Goal: Obtain resource: Download file/media

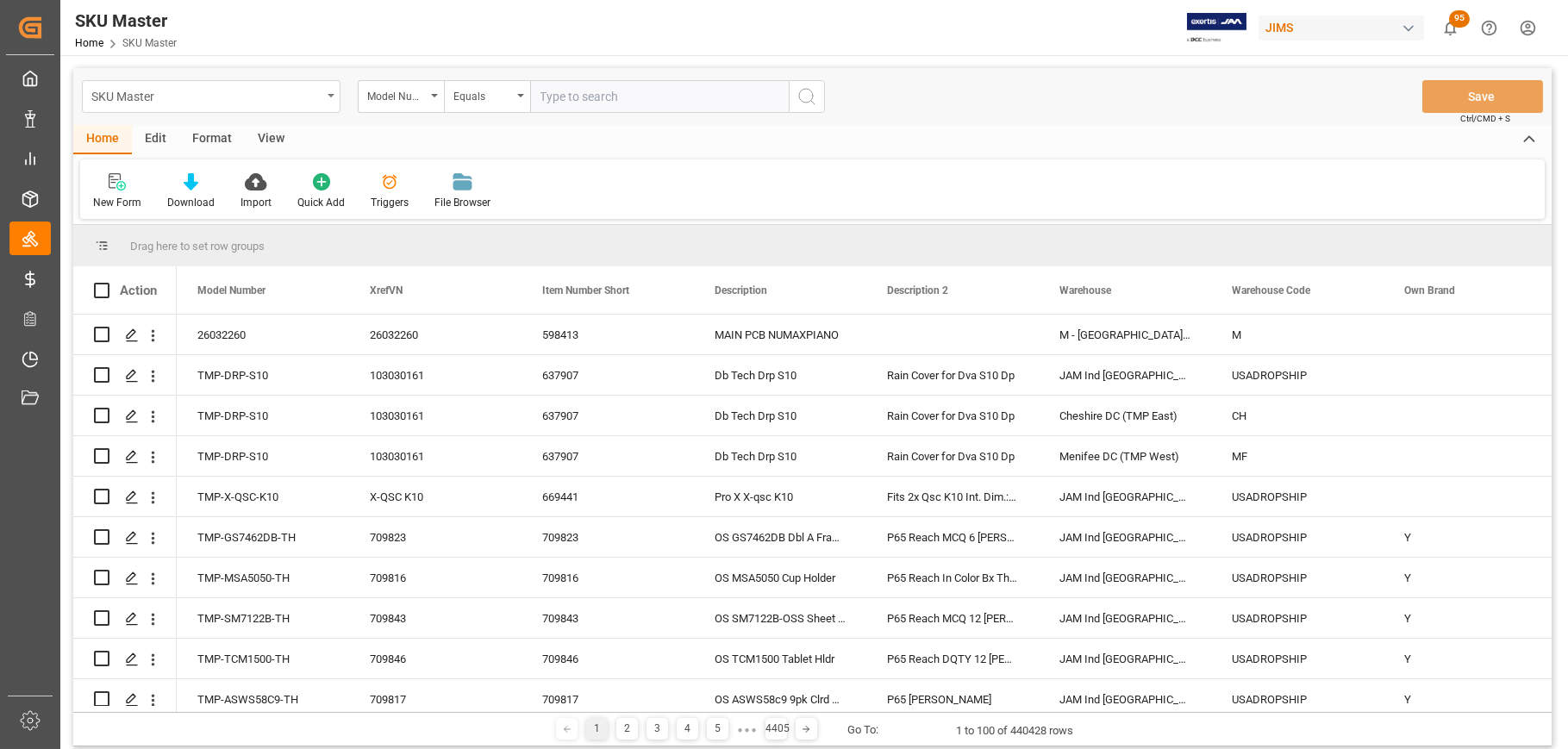
click at [333, 93] on div "SKU Master" at bounding box center [211, 96] width 259 height 33
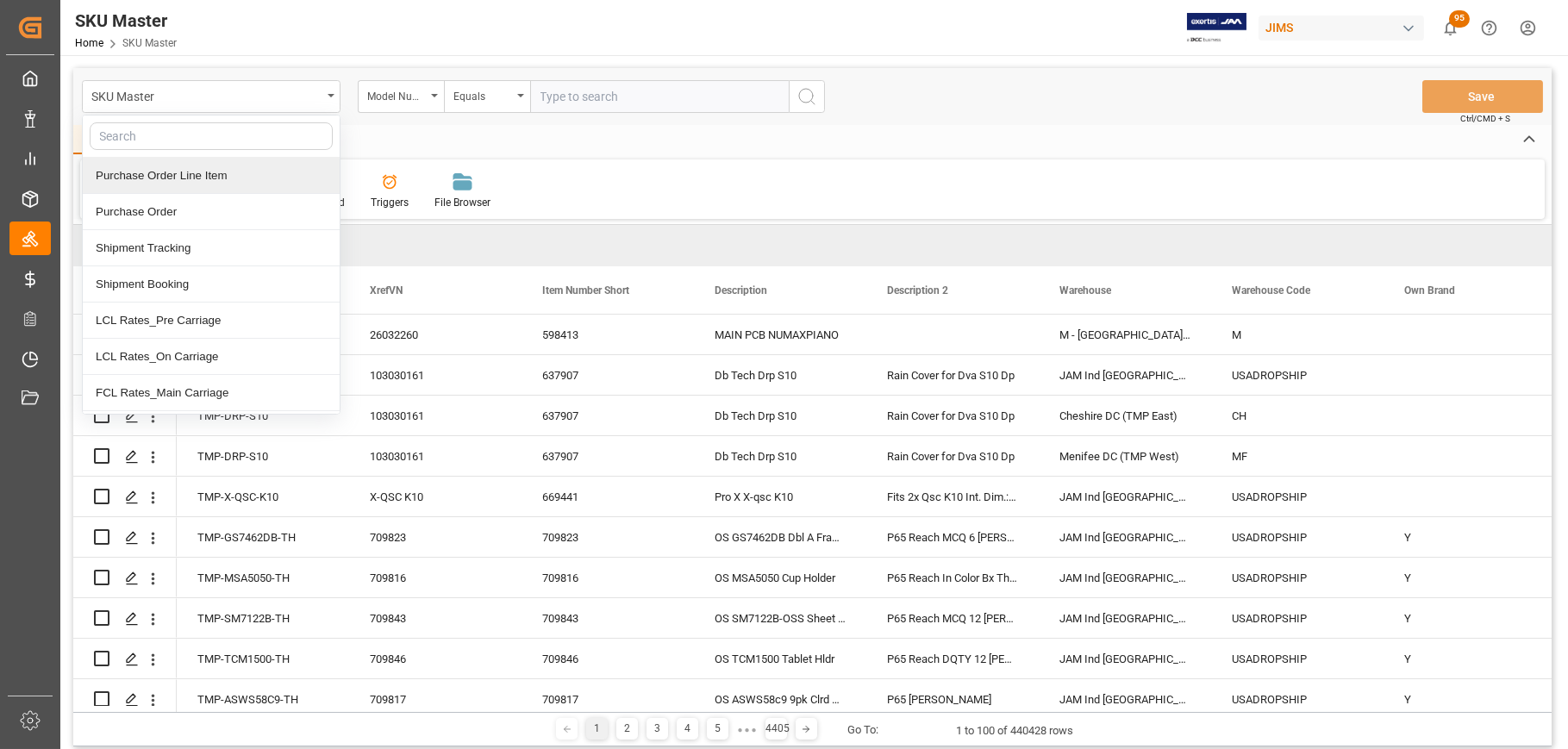
click at [172, 172] on div "Purchase Order Line Item" at bounding box center [211, 175] width 257 height 36
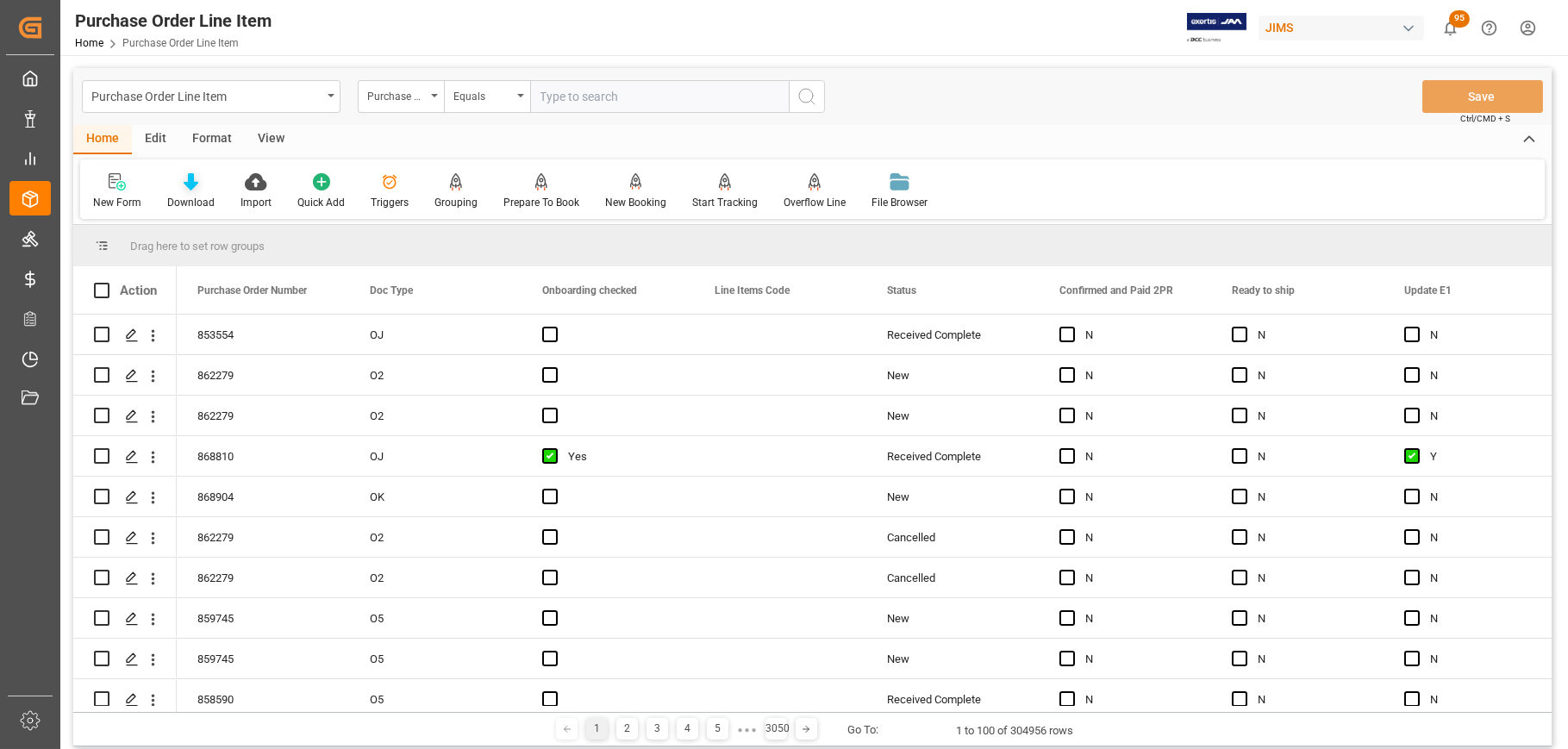
click at [187, 196] on div "Download" at bounding box center [190, 202] width 47 height 15
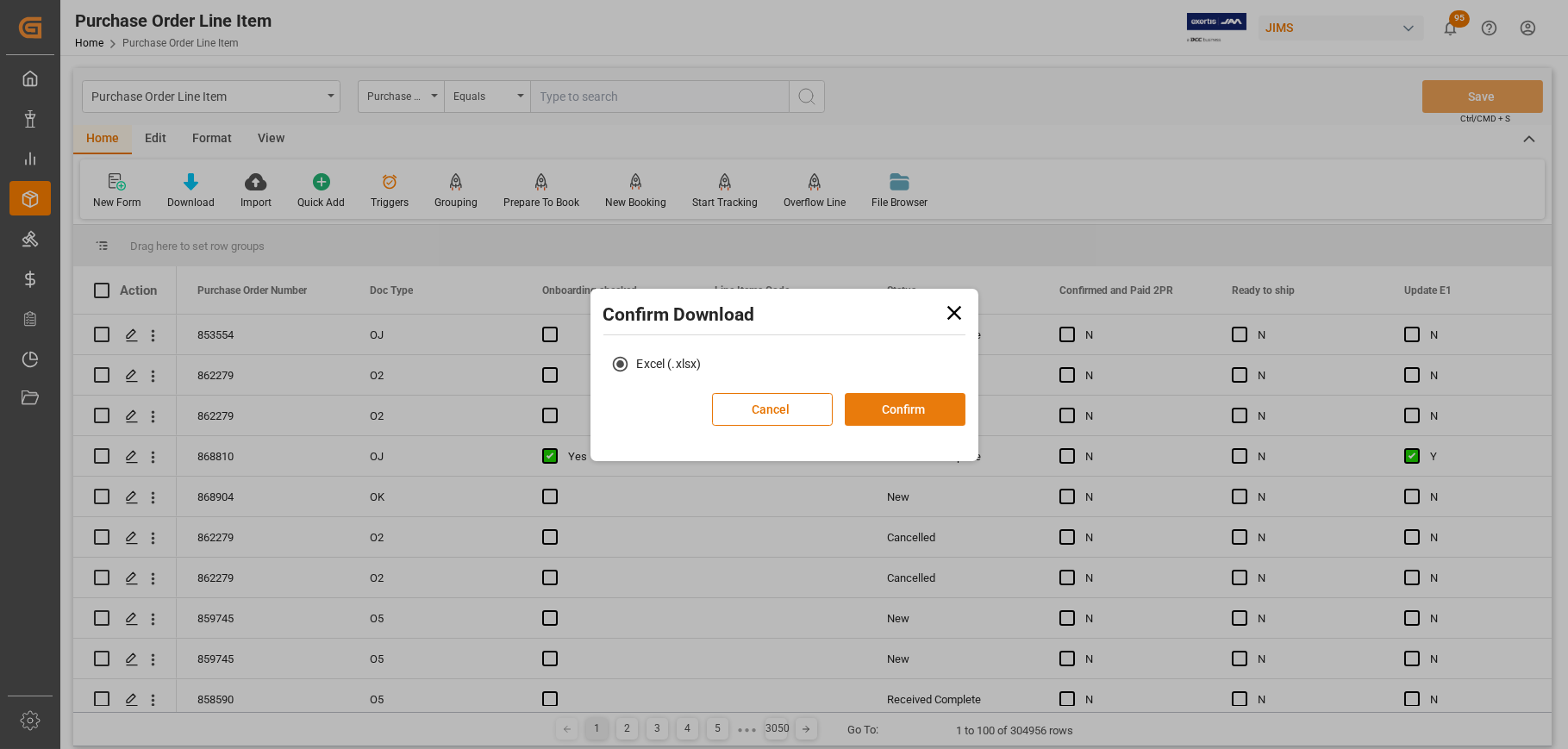
click at [894, 410] on button "Confirm" at bounding box center [905, 409] width 121 height 33
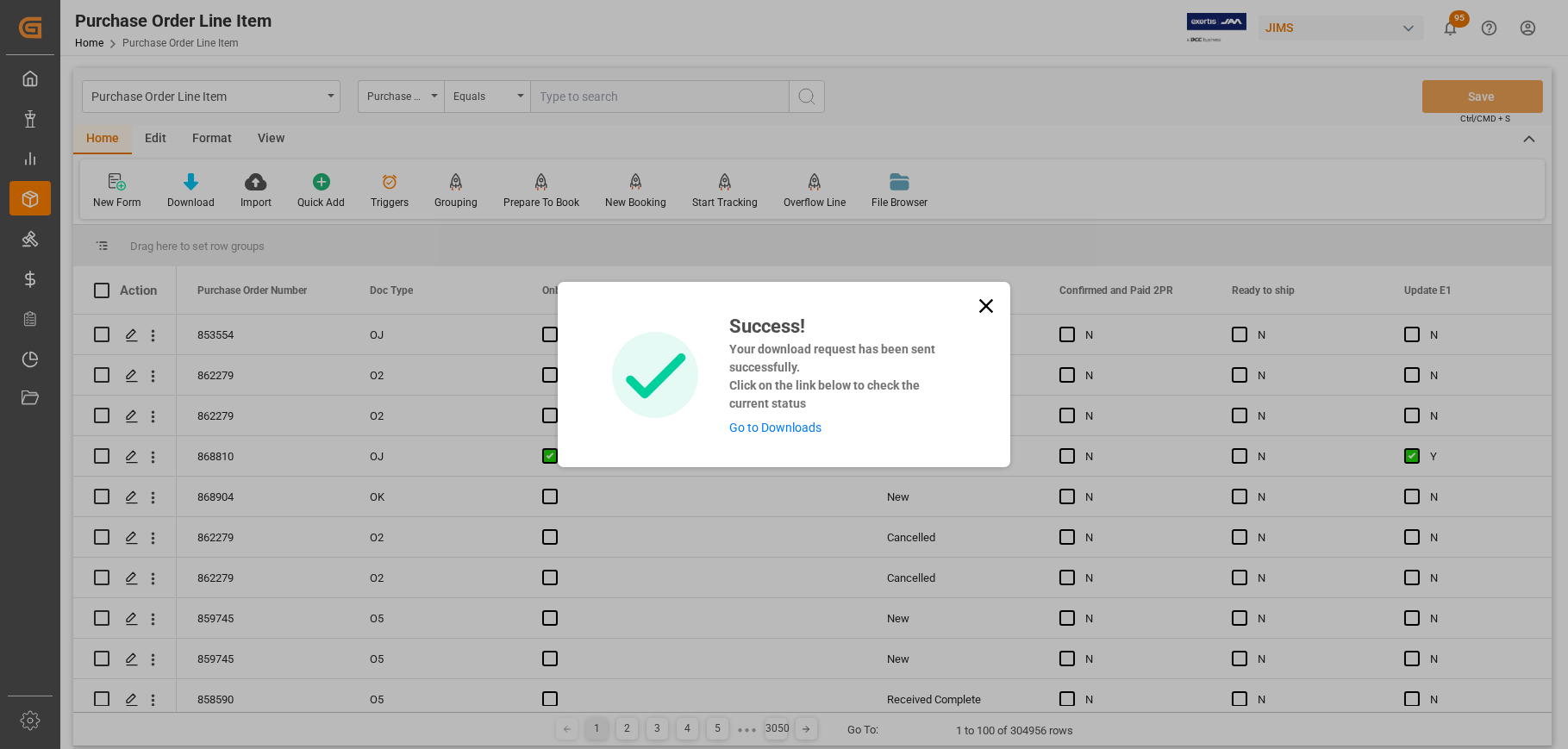
click at [983, 303] on icon at bounding box center [986, 306] width 14 height 14
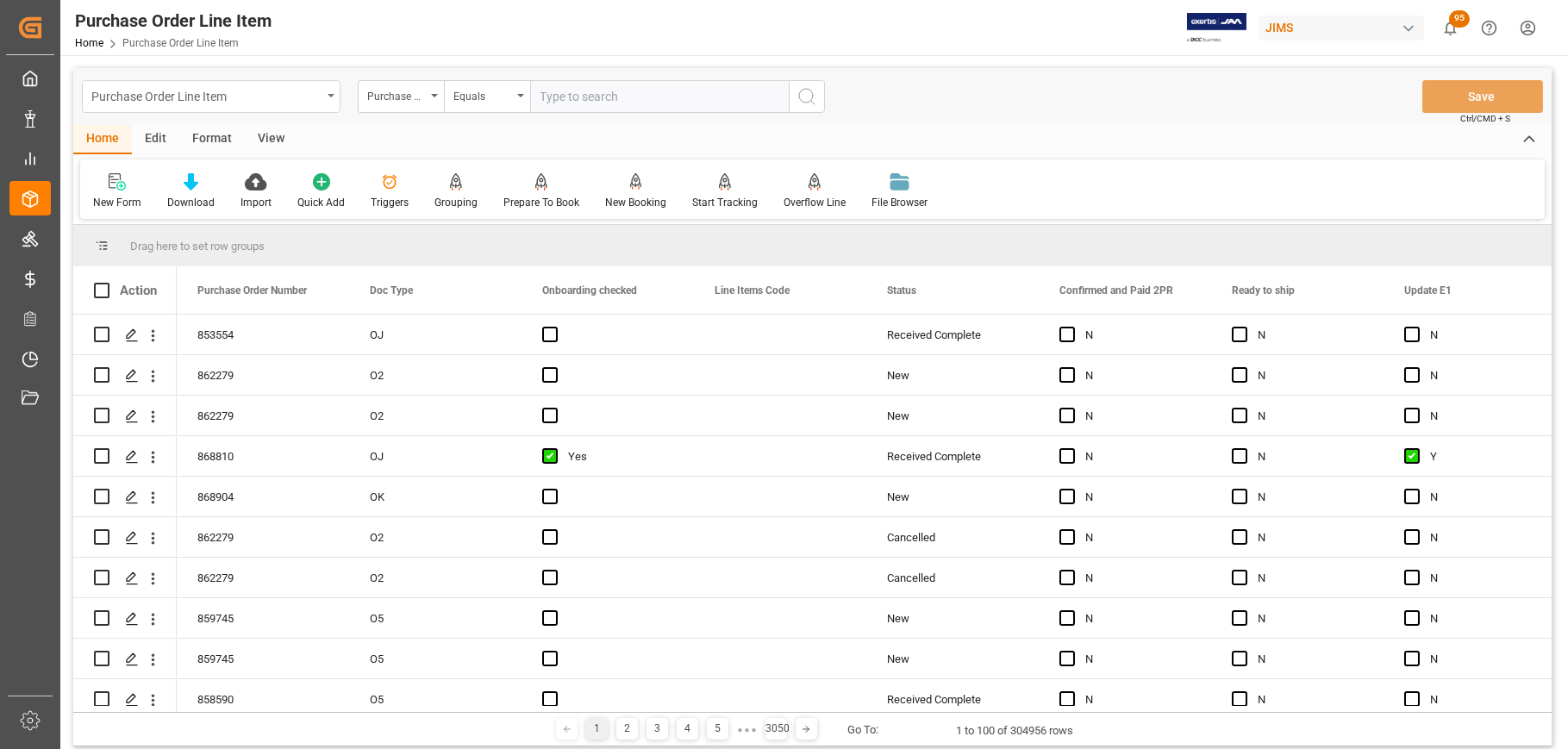
click at [334, 94] on icon "open menu" at bounding box center [331, 96] width 7 height 4
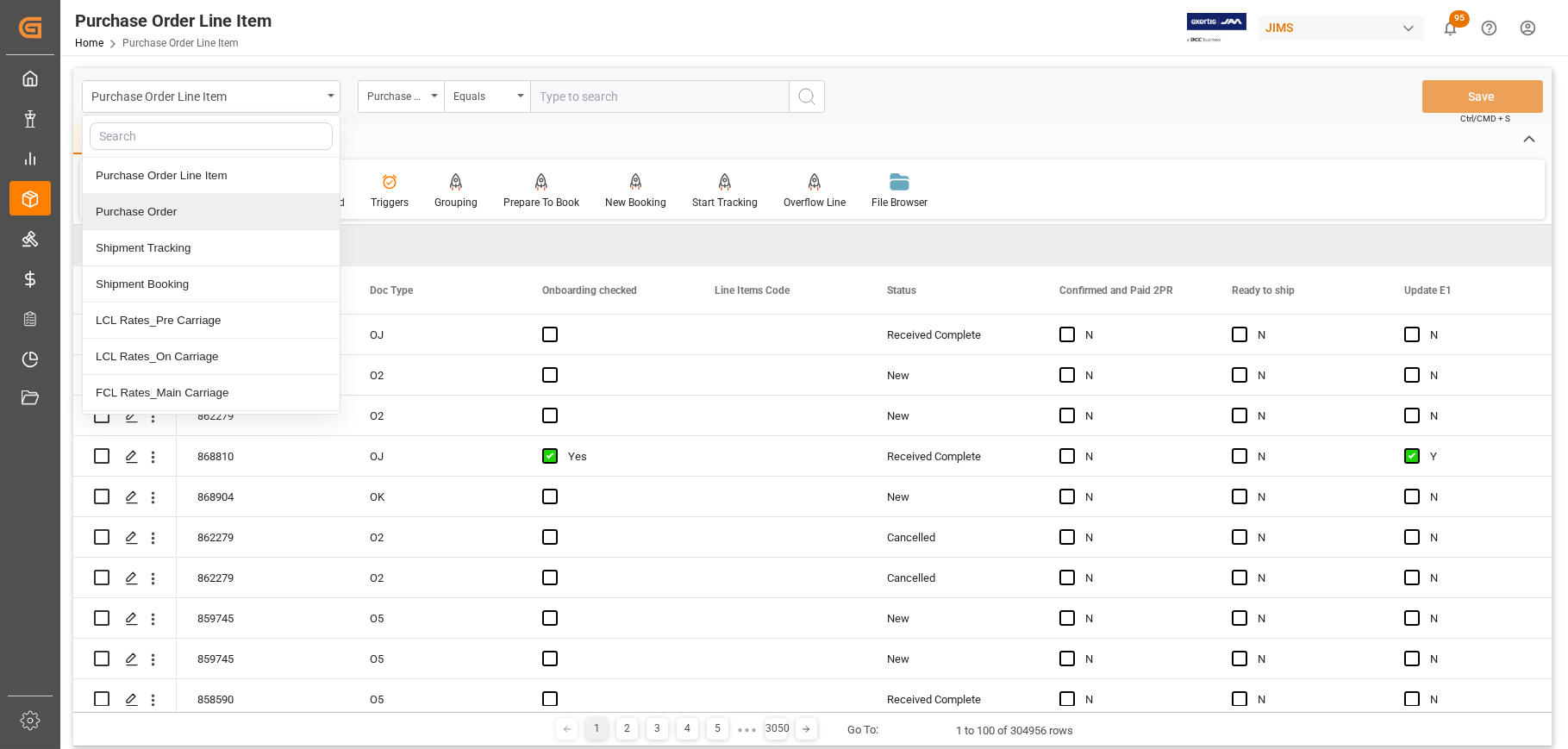
click at [168, 212] on div "Purchase Order" at bounding box center [211, 212] width 257 height 36
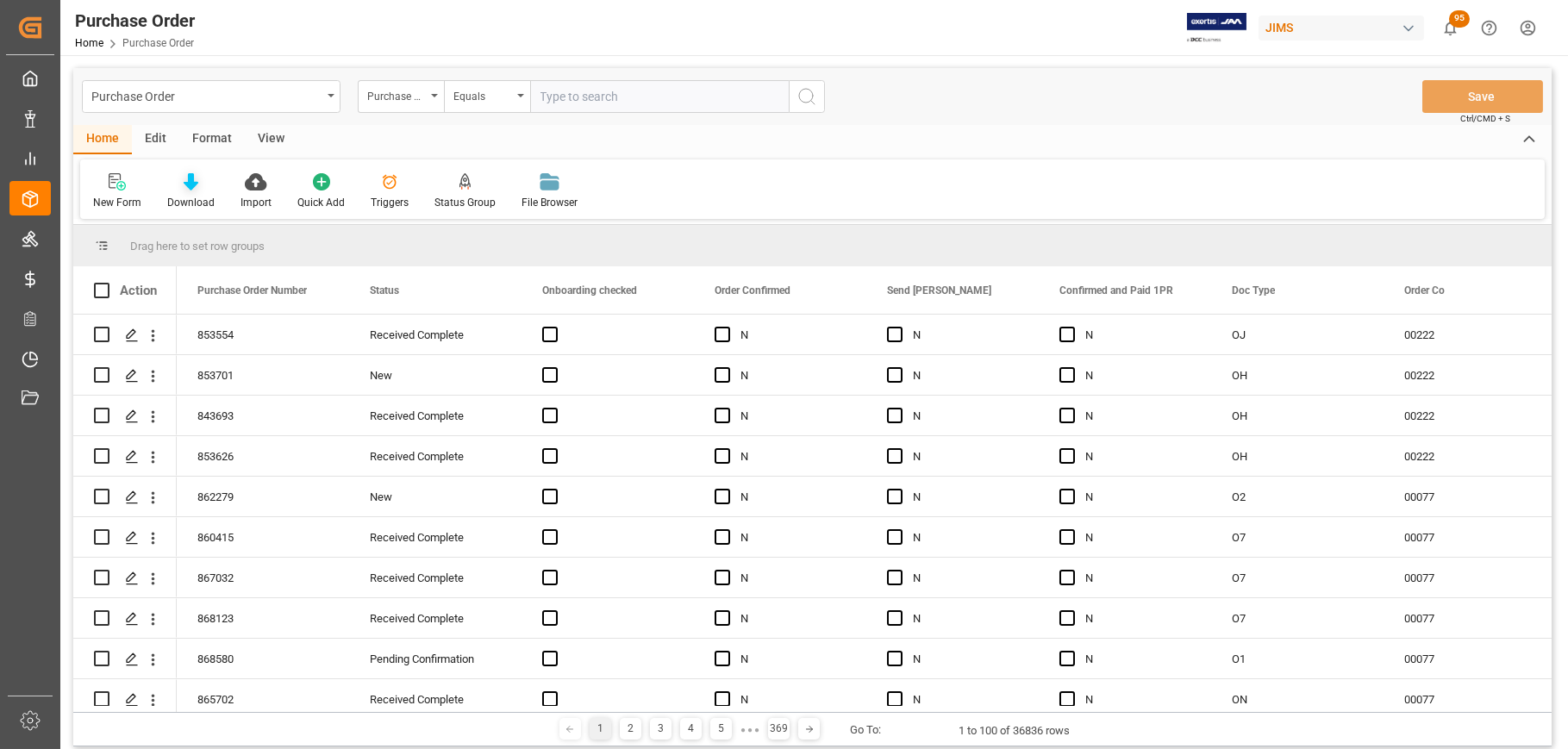
click at [189, 188] on icon at bounding box center [190, 181] width 14 height 17
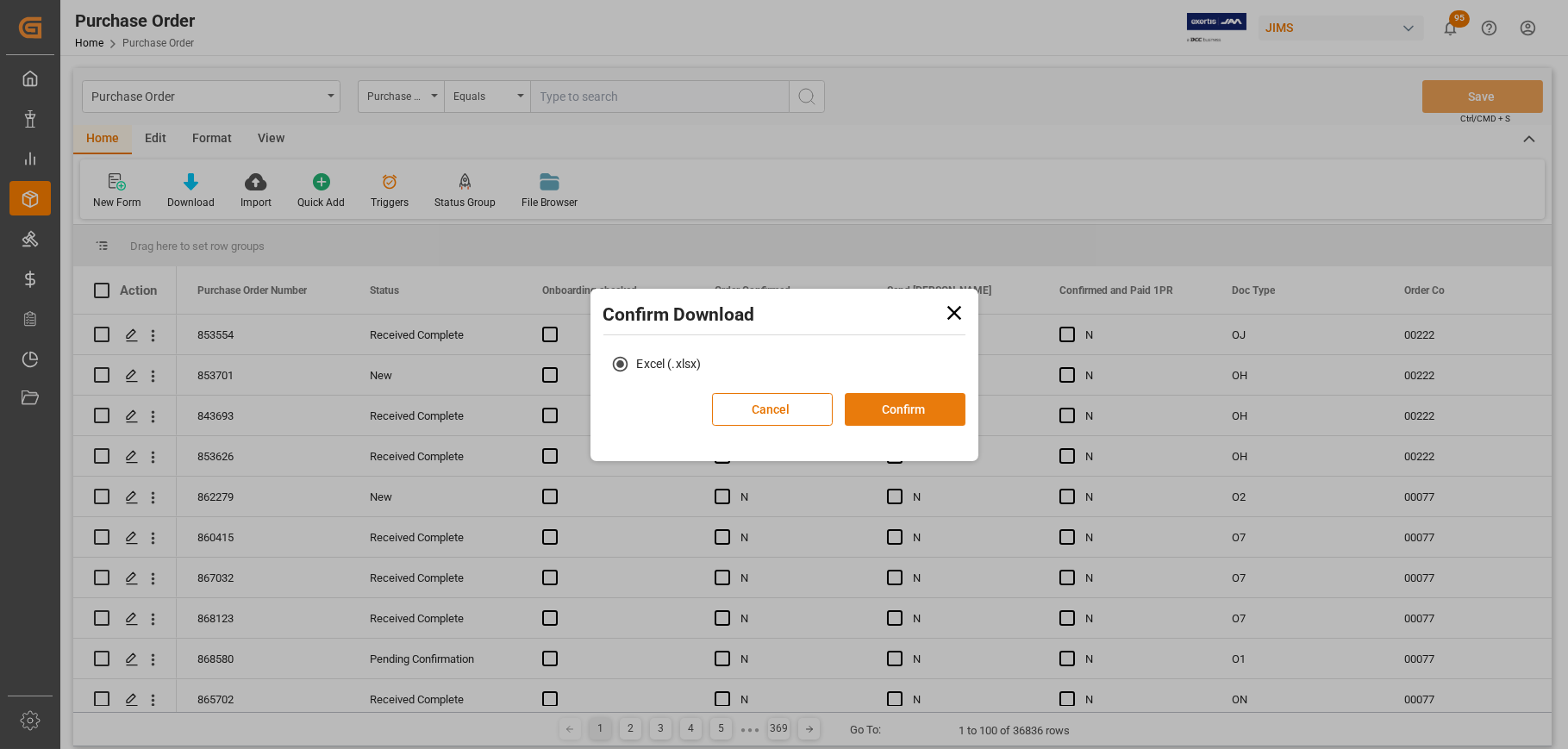
click at [893, 406] on button "Confirm" at bounding box center [905, 409] width 121 height 33
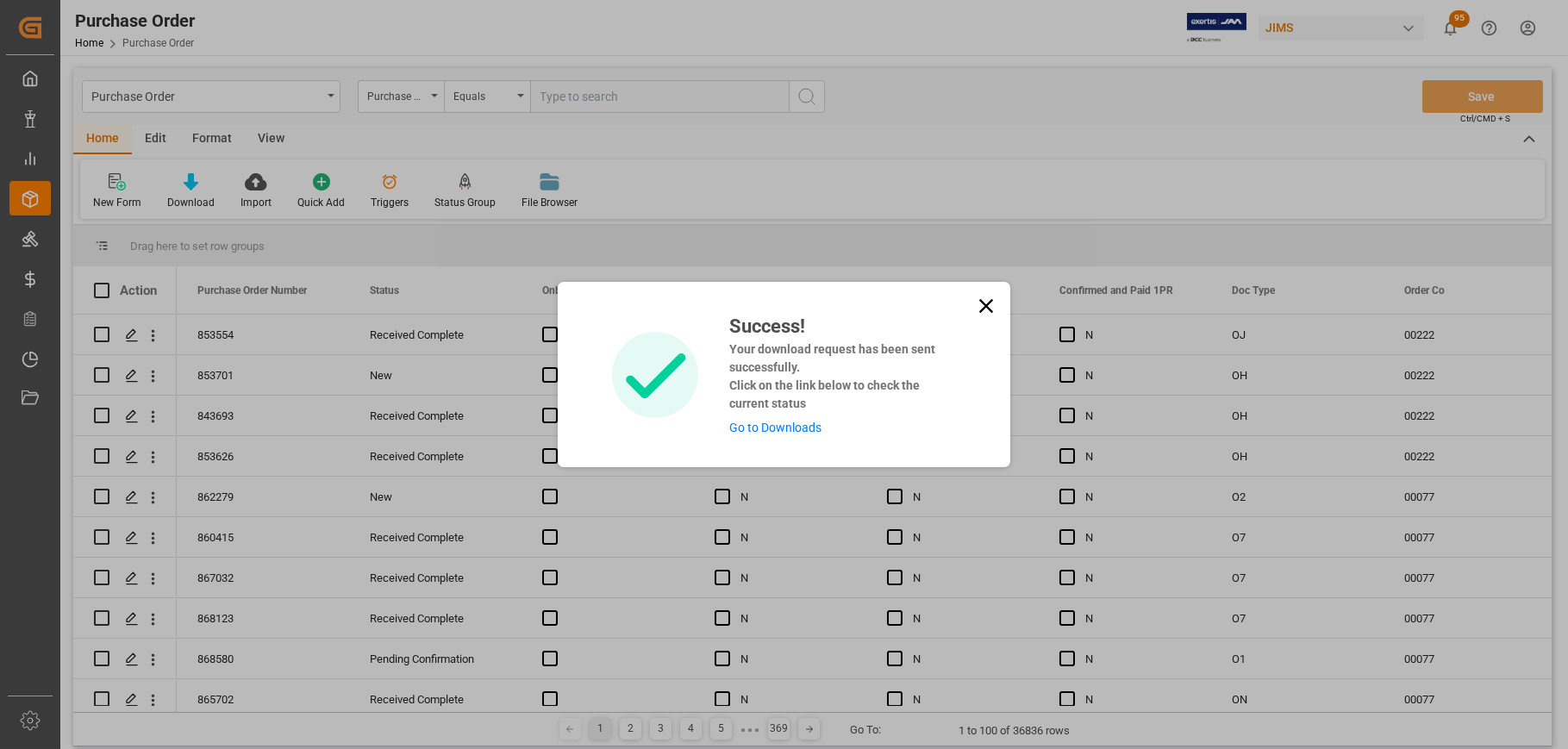
click at [983, 304] on icon at bounding box center [986, 306] width 14 height 14
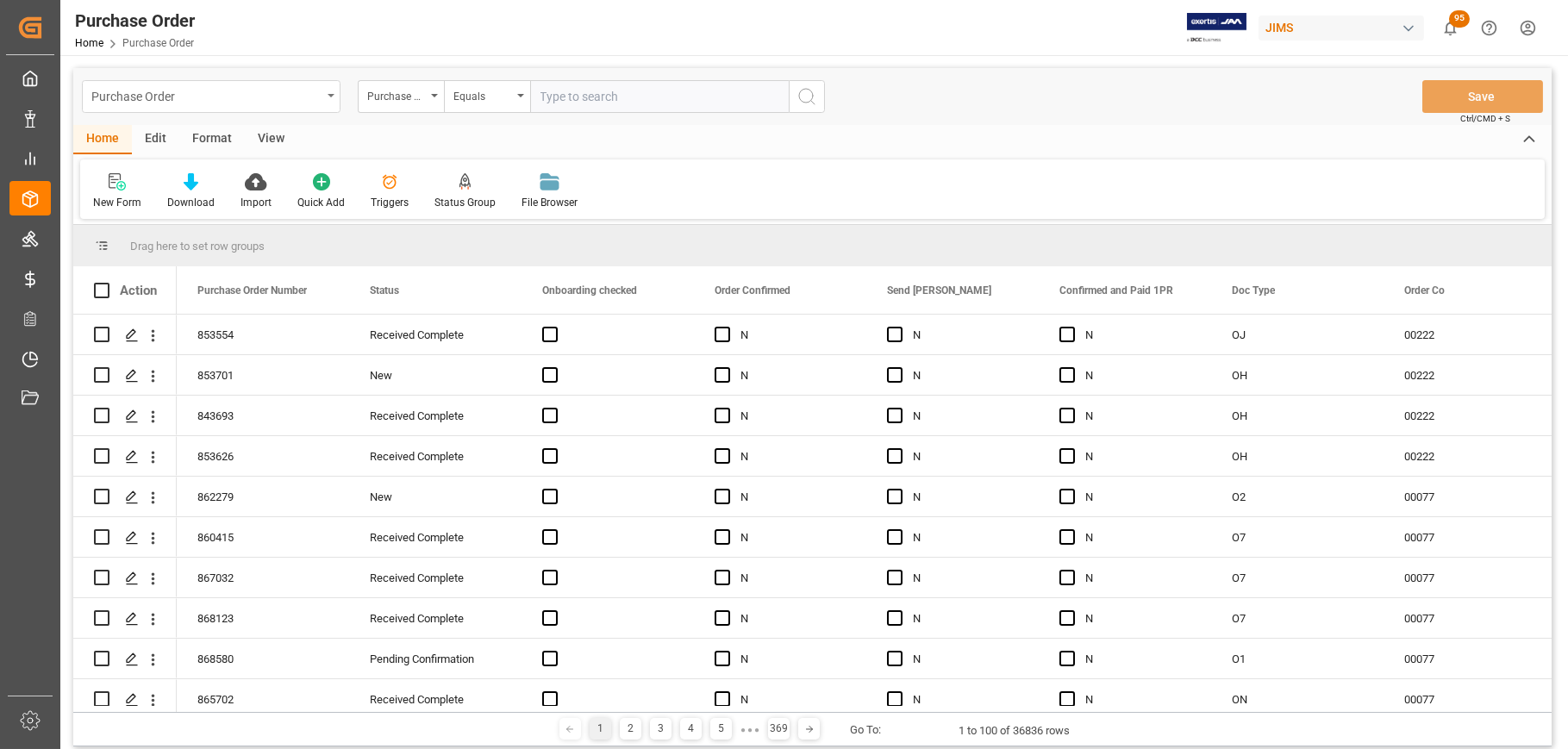
click at [331, 94] on icon "open menu" at bounding box center [331, 96] width 7 height 4
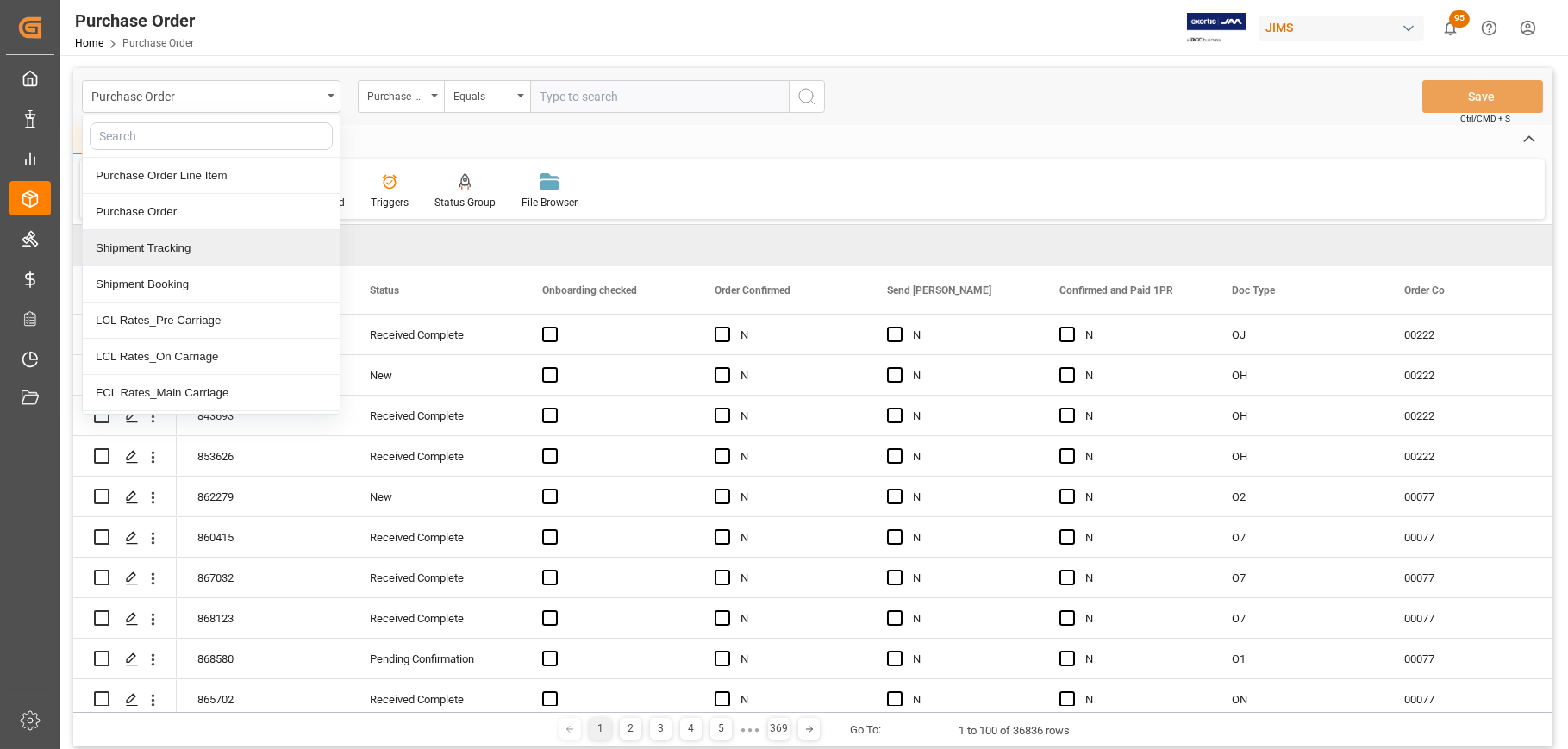
click at [167, 249] on div "Shipment Tracking" at bounding box center [211, 248] width 257 height 36
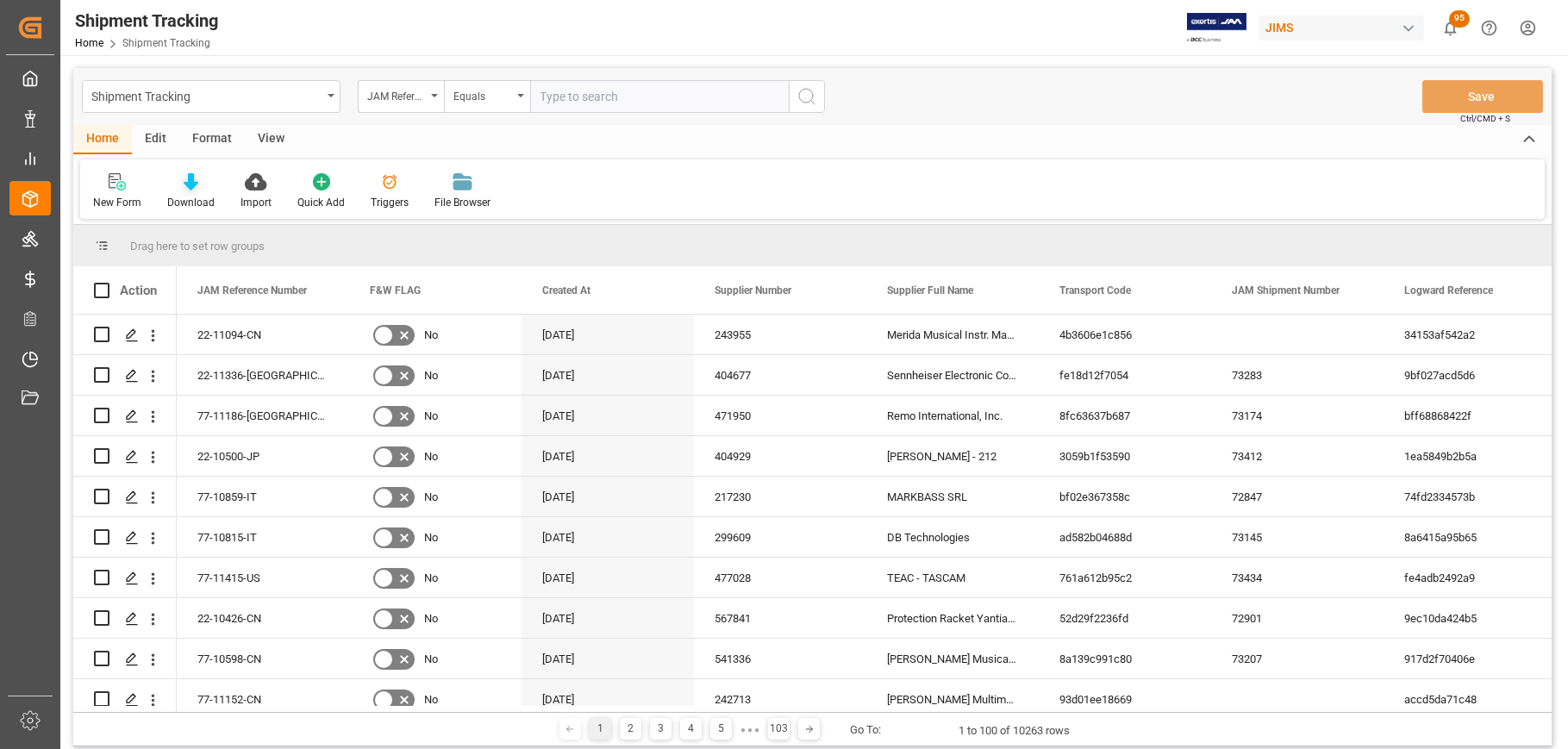
click at [191, 193] on div "Download" at bounding box center [191, 191] width 73 height 38
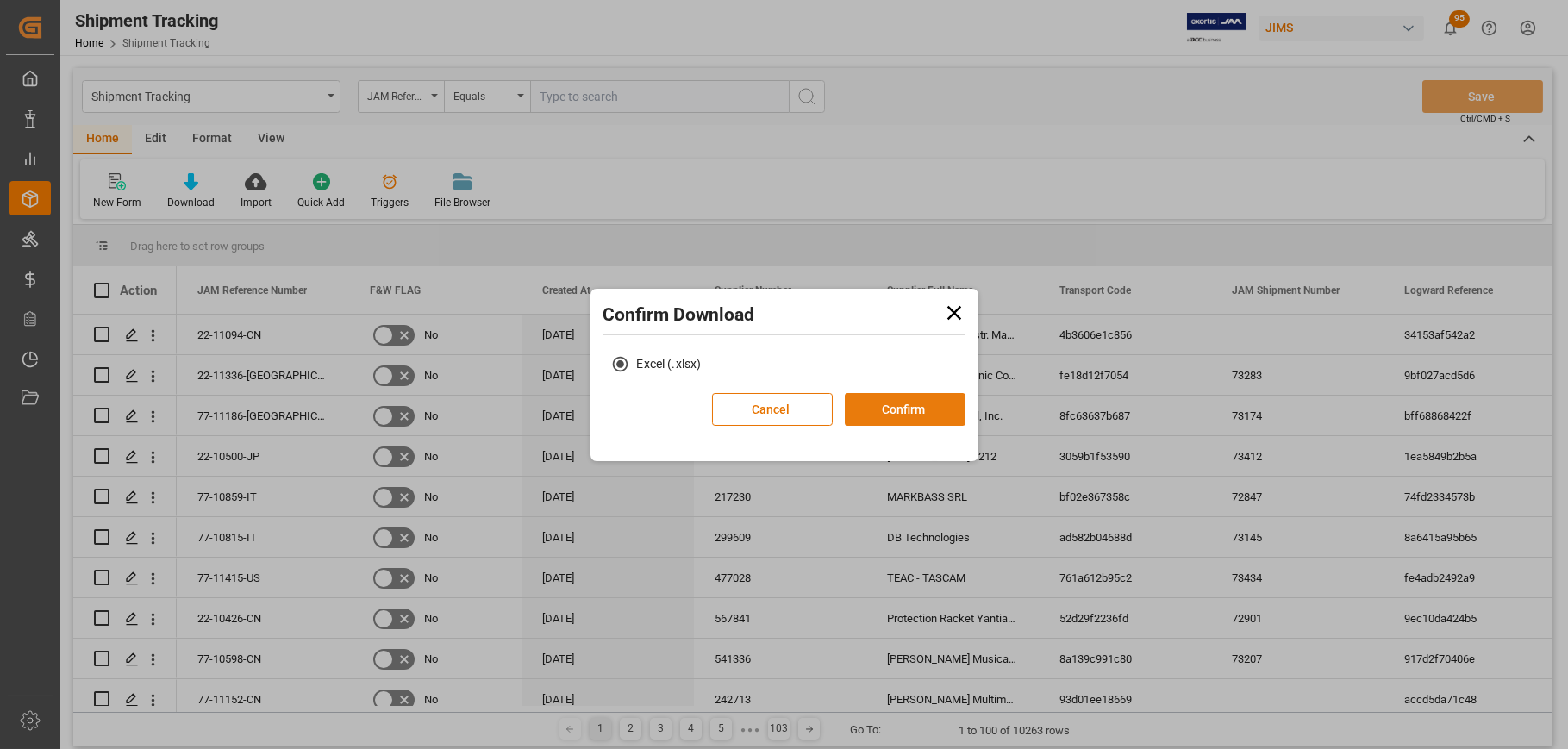
click at [911, 409] on button "Confirm" at bounding box center [905, 409] width 121 height 33
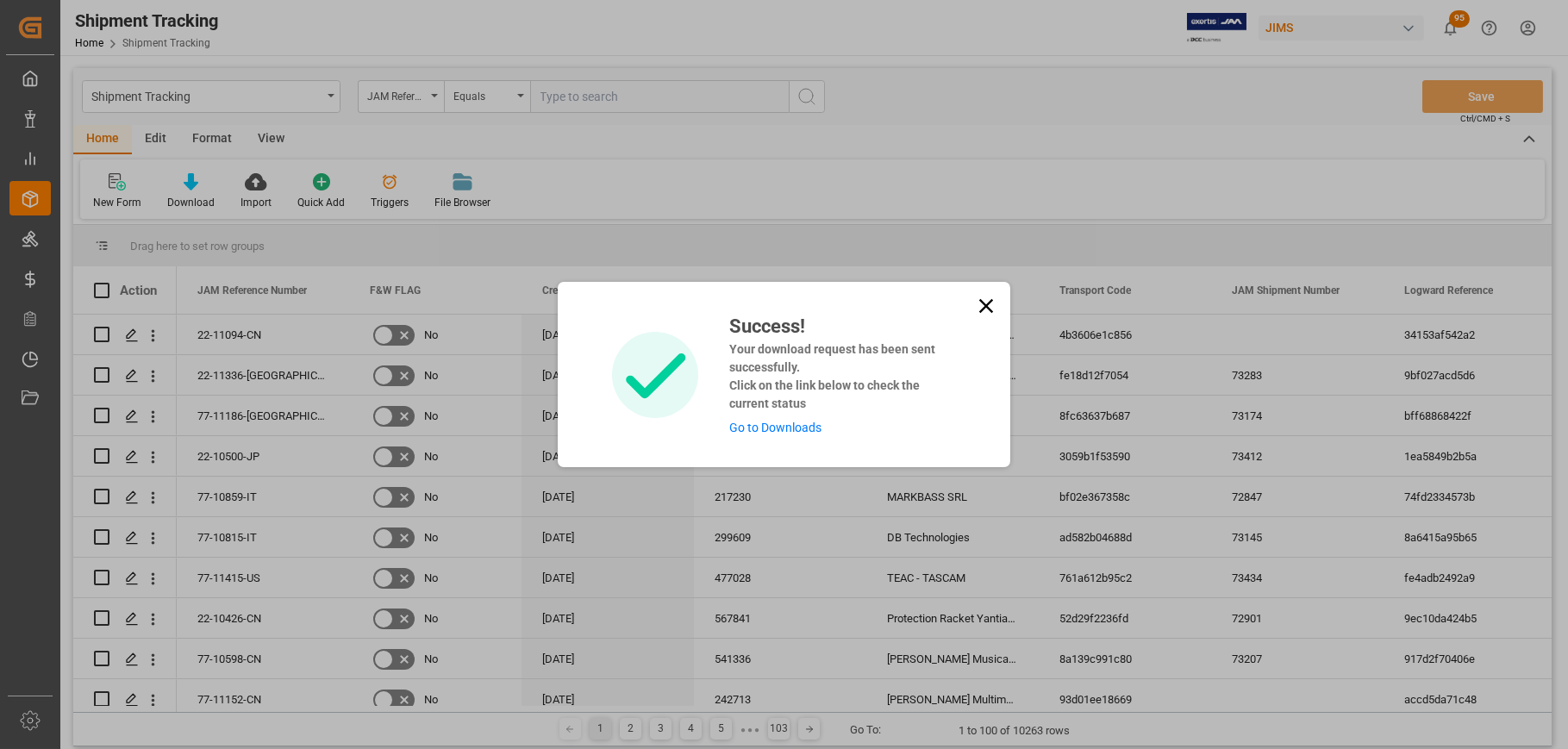
click at [985, 303] on icon at bounding box center [986, 306] width 24 height 24
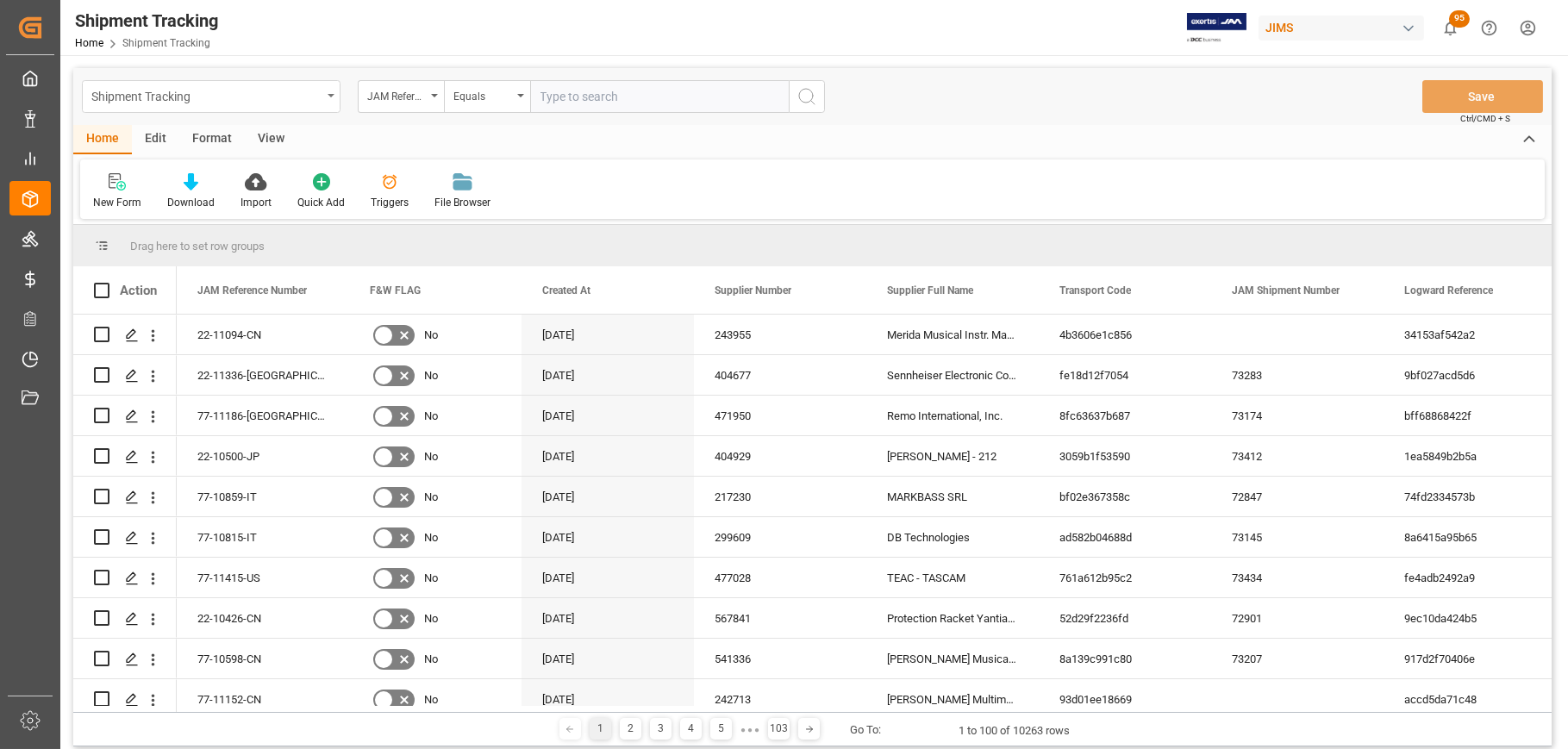
click at [328, 93] on div "Shipment Tracking" at bounding box center [211, 96] width 259 height 33
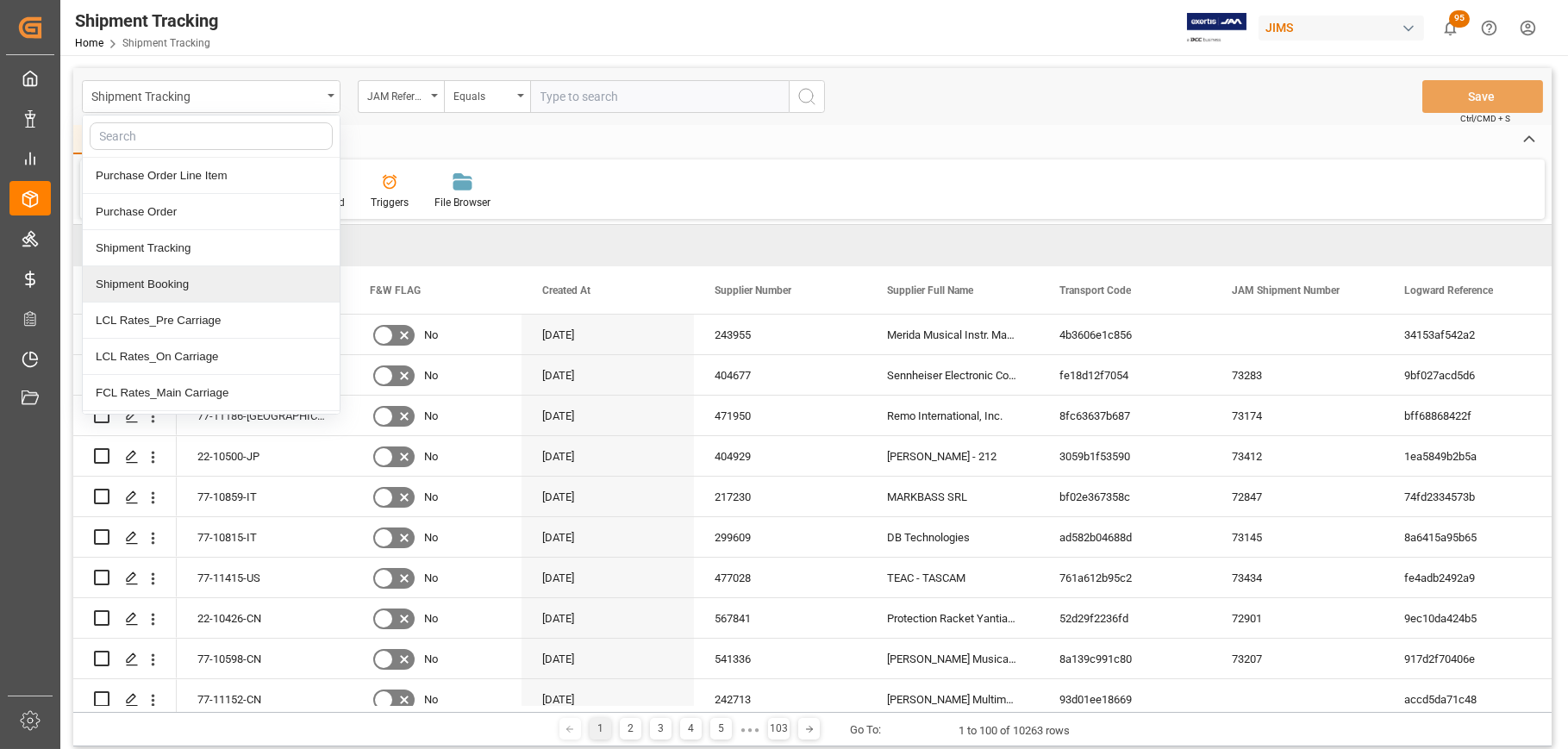
click at [188, 288] on div "Shipment Booking" at bounding box center [211, 285] width 257 height 36
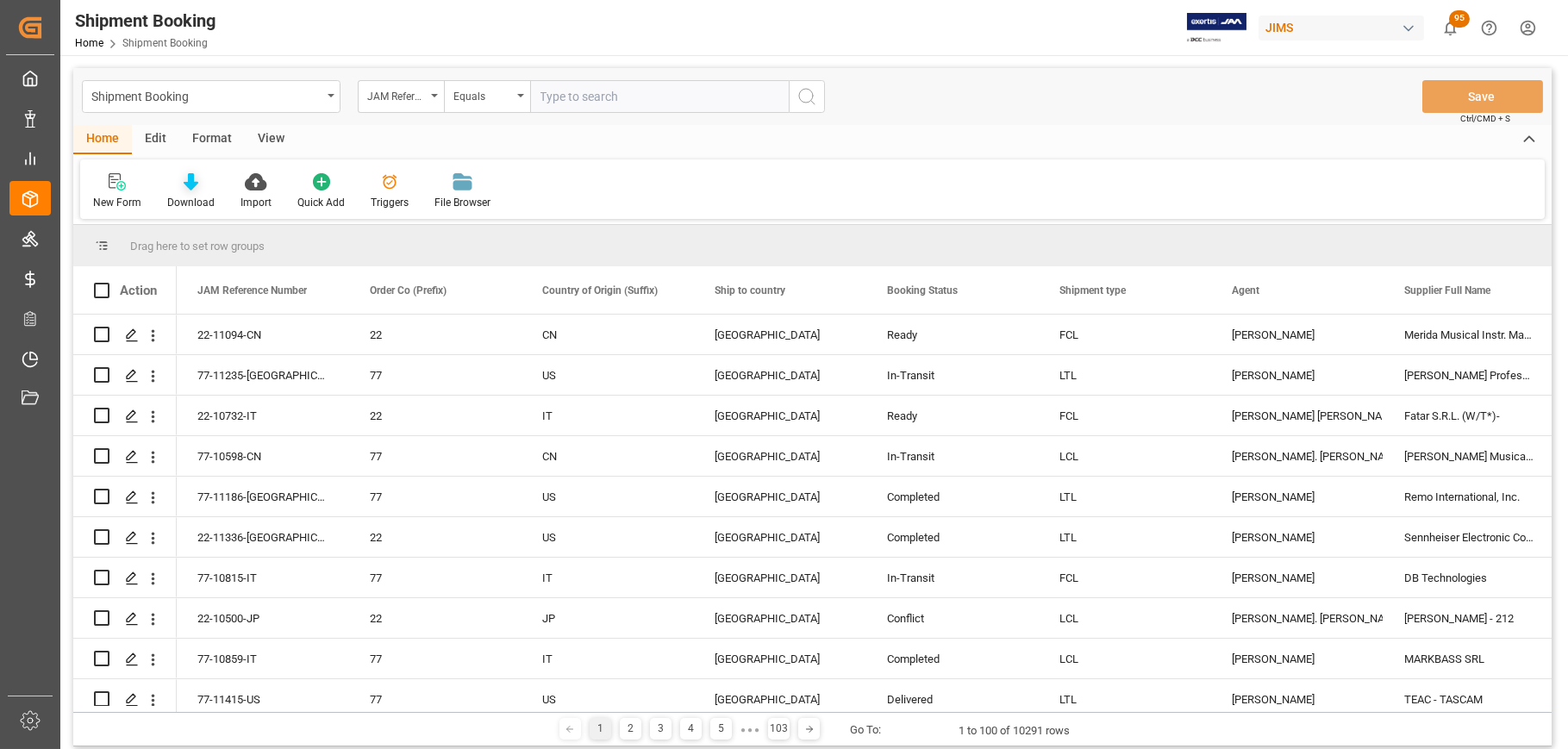
click at [182, 192] on div "Download" at bounding box center [191, 191] width 73 height 38
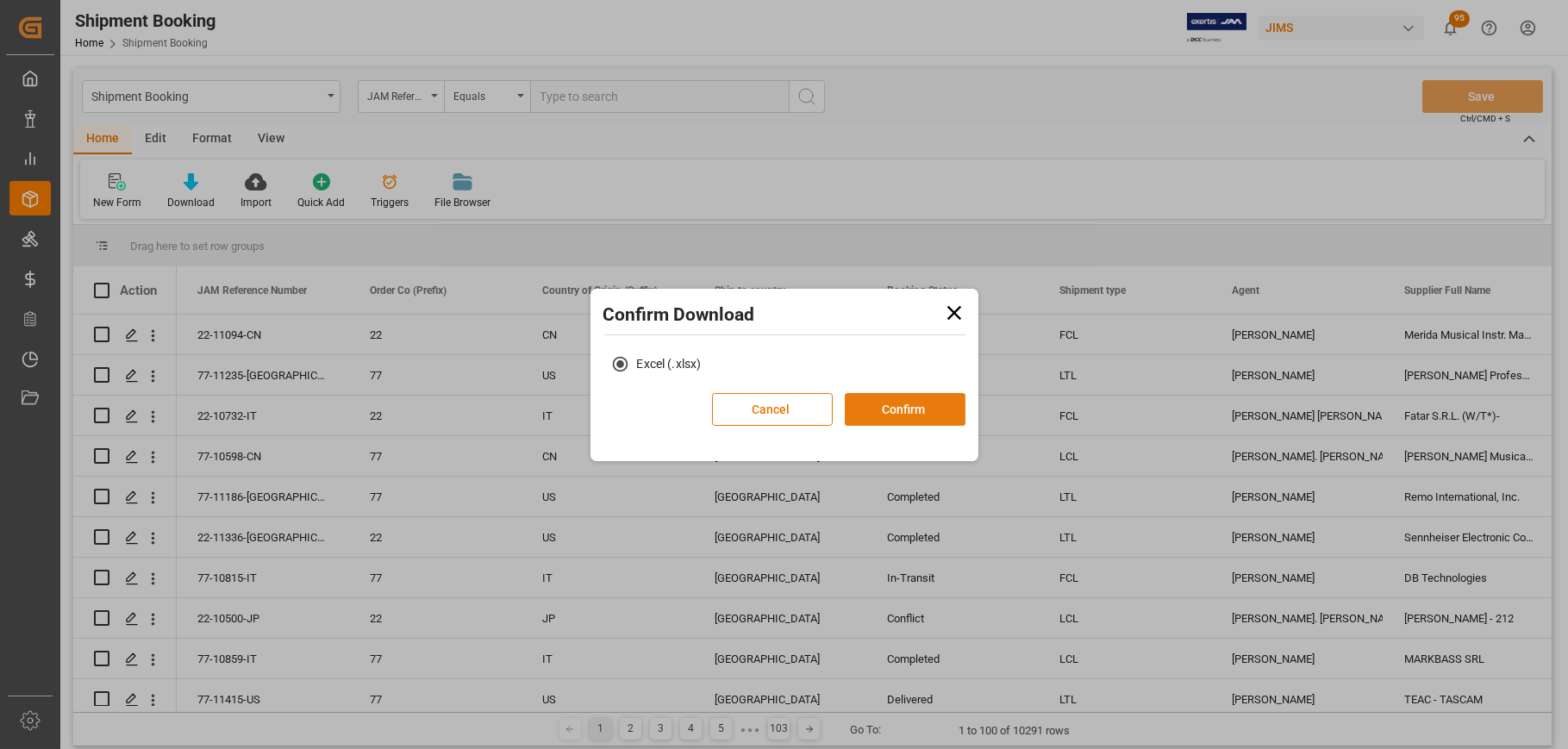
click at [901, 406] on button "Confirm" at bounding box center [905, 409] width 121 height 33
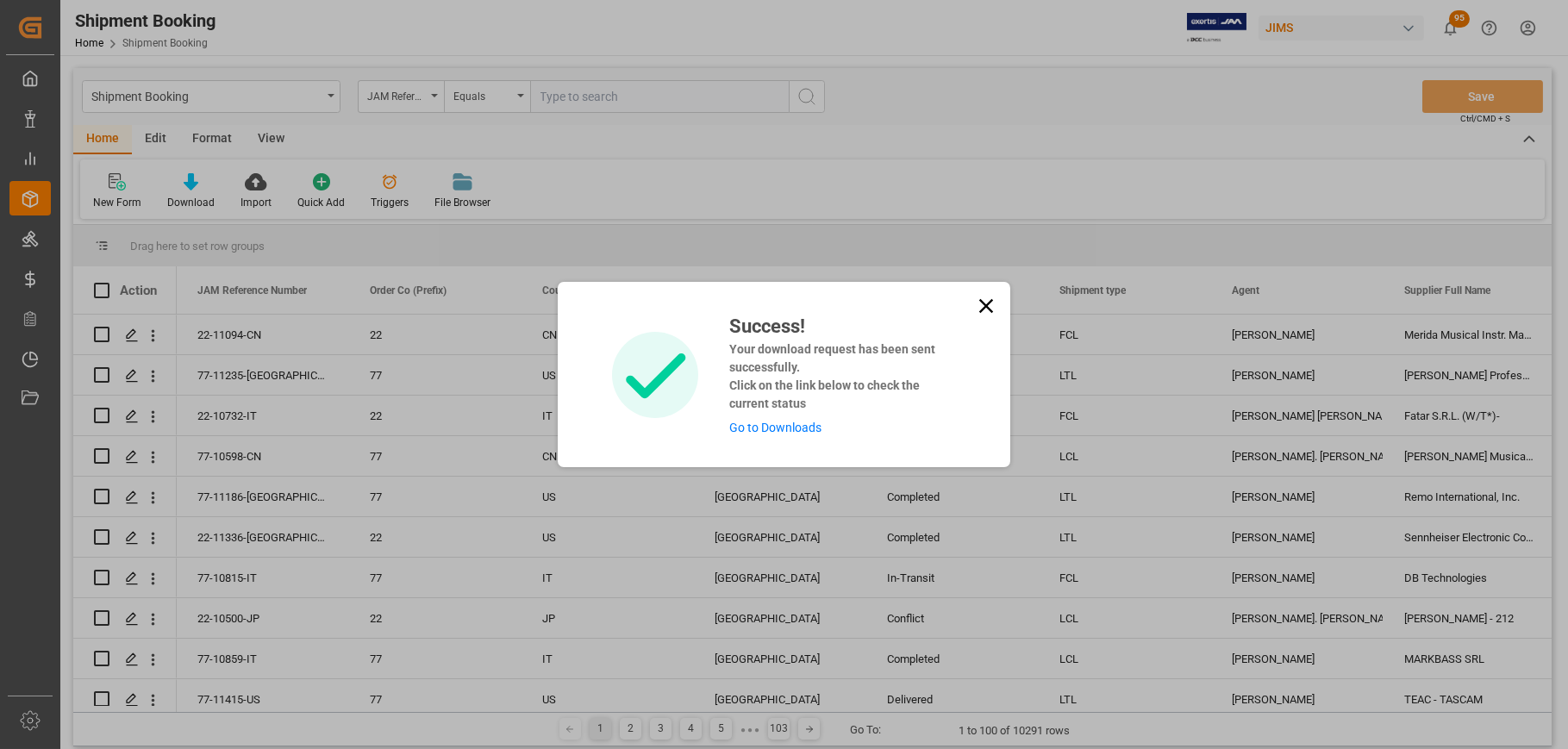
click at [759, 424] on link "Go to Downloads" at bounding box center [776, 428] width 92 height 14
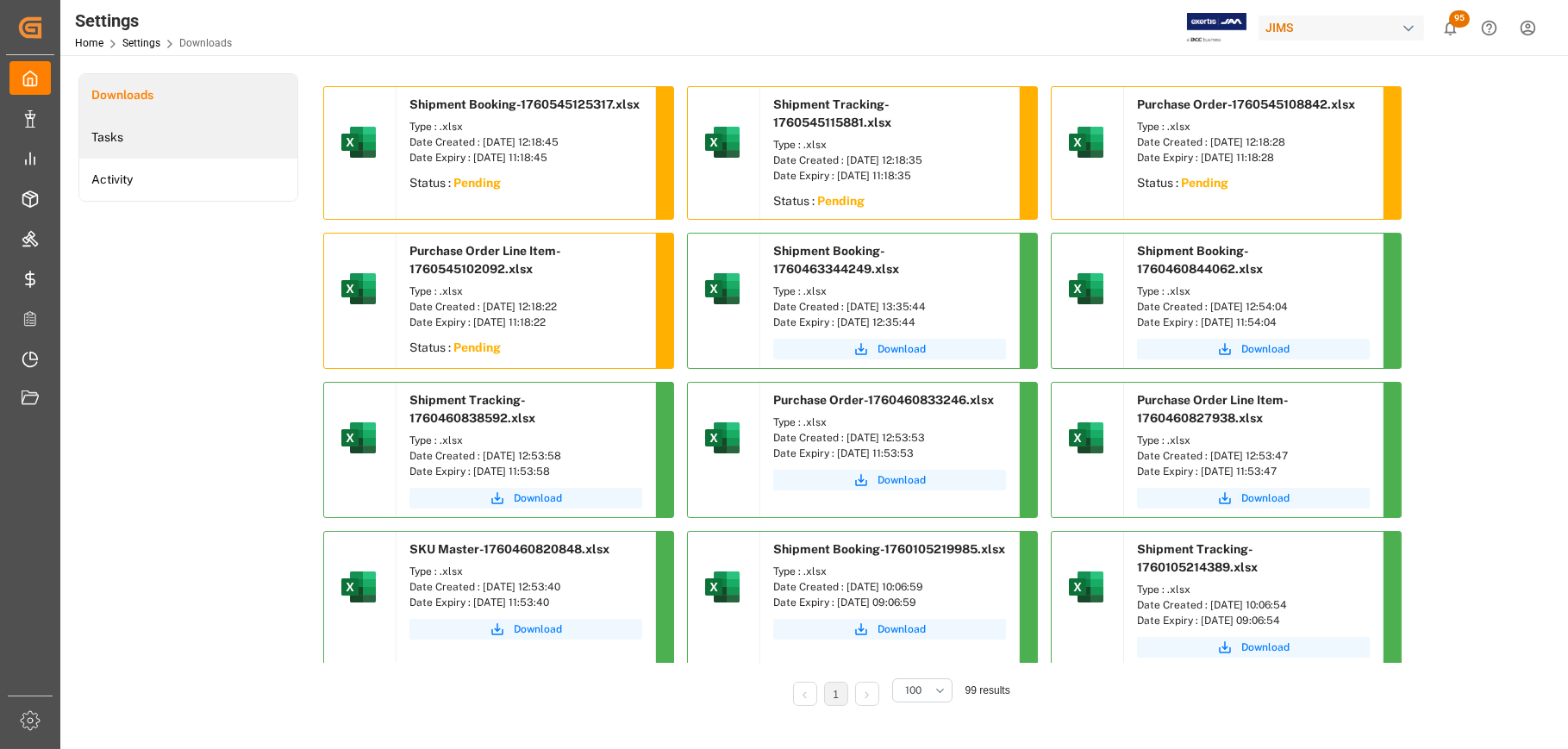
click at [121, 141] on li "Tasks" at bounding box center [188, 138] width 218 height 43
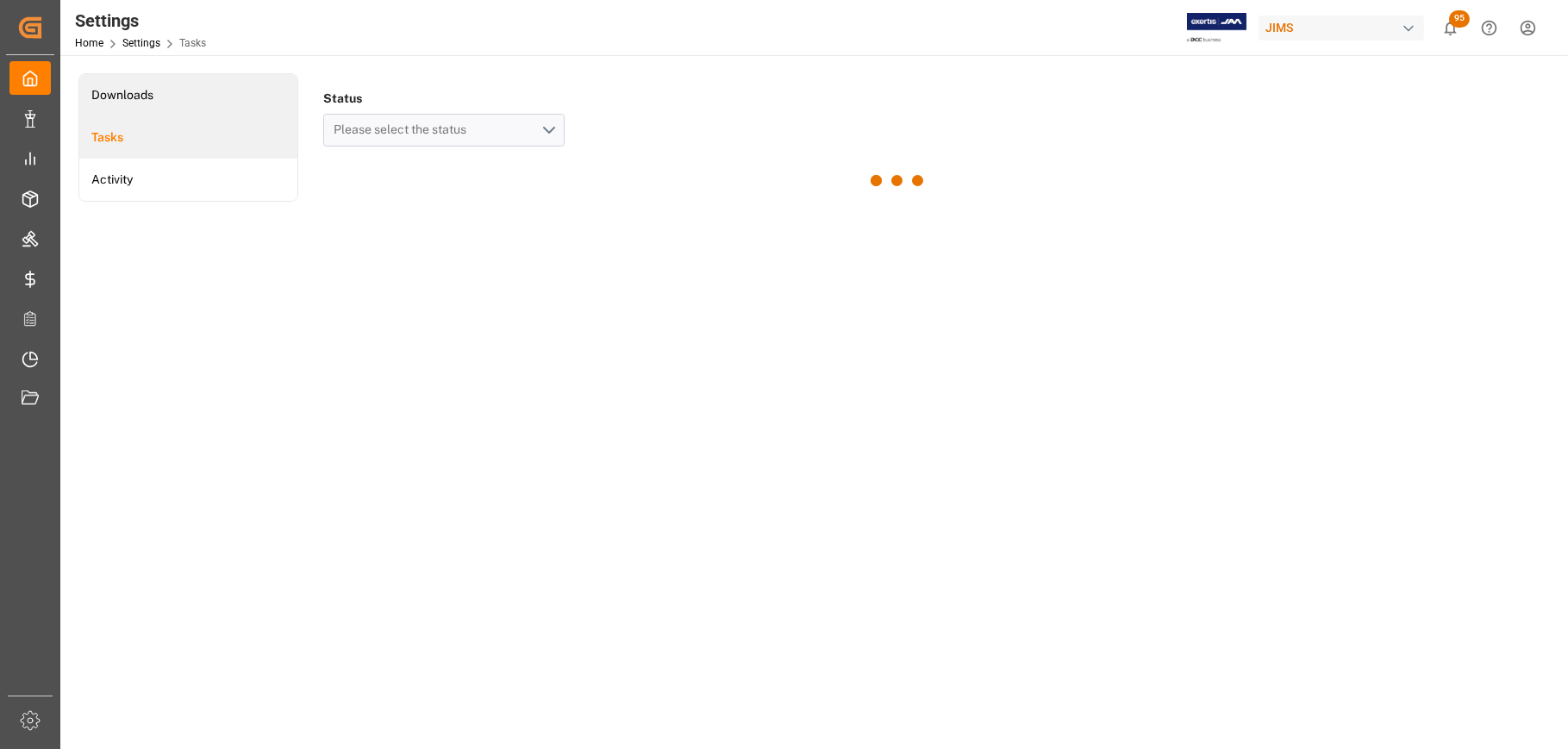
click at [130, 96] on li "Downloads" at bounding box center [188, 95] width 218 height 43
